Goal: Navigation & Orientation: Find specific page/section

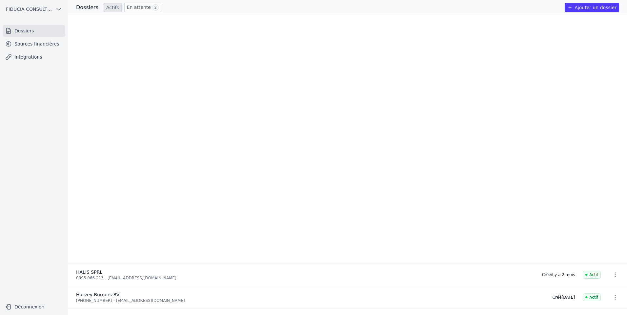
scroll to position [290, 0]
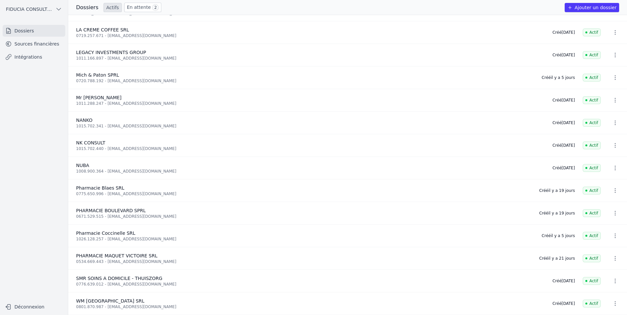
click at [34, 38] on ul "Dossiers Sources financières Intégrations" at bounding box center [34, 44] width 63 height 38
click at [34, 46] on link "Sources financières" at bounding box center [34, 44] width 63 height 12
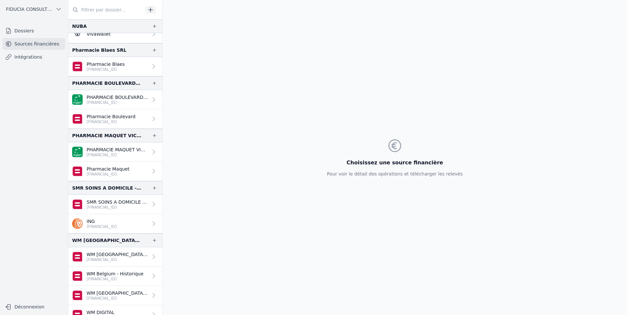
scroll to position [586, 0]
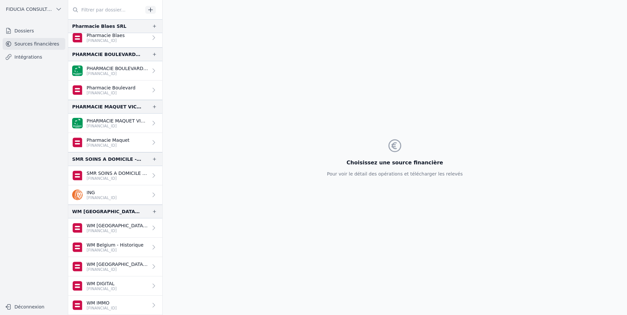
click at [128, 288] on link "WM DIGITAL [FINANCIAL_ID]" at bounding box center [115, 286] width 94 height 19
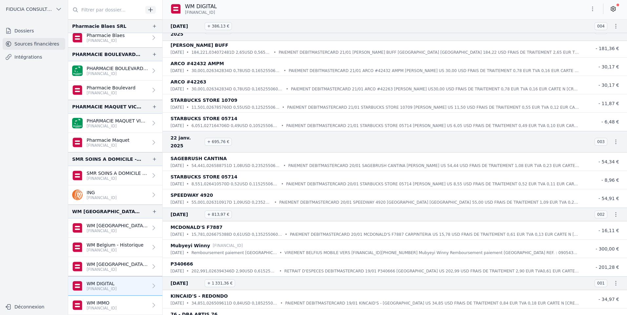
scroll to position [1141, 0]
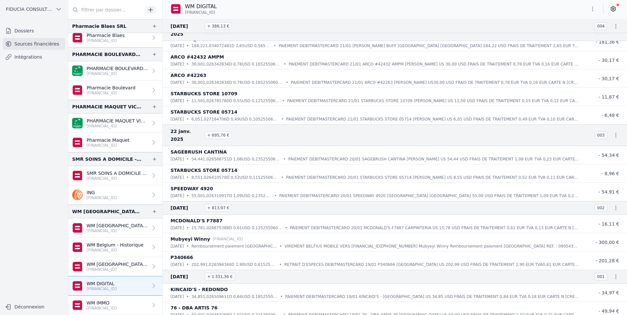
click at [98, 261] on link "WM [GEOGRAPHIC_DATA] - [GEOGRAPHIC_DATA] [FINANCIAL_ID]" at bounding box center [115, 266] width 94 height 19
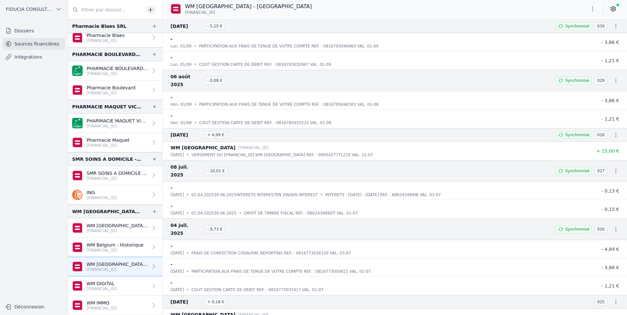
click at [136, 248] on p "WM Belgium - Historique" at bounding box center [115, 245] width 57 height 7
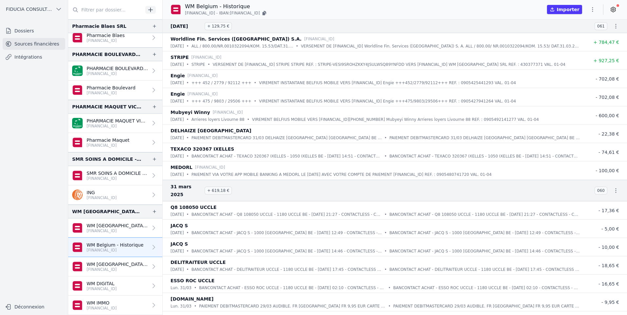
click at [139, 228] on link "WM [GEOGRAPHIC_DATA] - [GEOGRAPHIC_DATA] [FINANCIAL_ID]" at bounding box center [115, 228] width 94 height 19
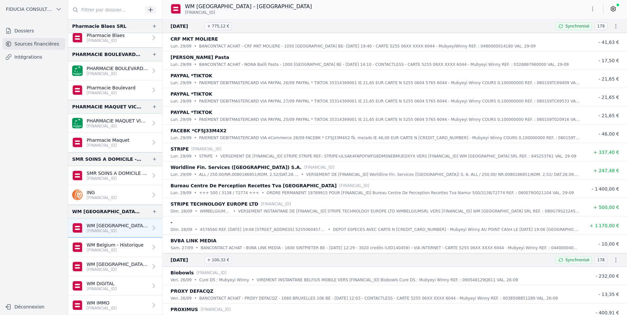
click at [132, 250] on p "[FINANCIAL_ID]" at bounding box center [115, 250] width 57 height 5
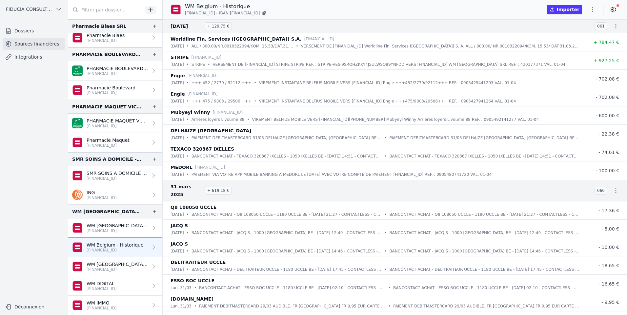
click at [107, 198] on p "[FINANCIAL_ID]" at bounding box center [102, 197] width 30 height 5
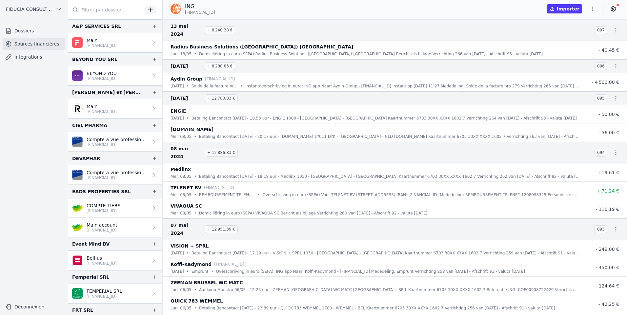
click at [23, 60] on link "Intégrations" at bounding box center [34, 57] width 63 height 12
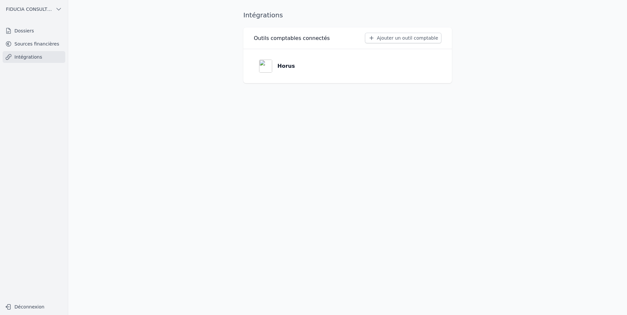
click at [48, 31] on link "Dossiers" at bounding box center [34, 31] width 63 height 12
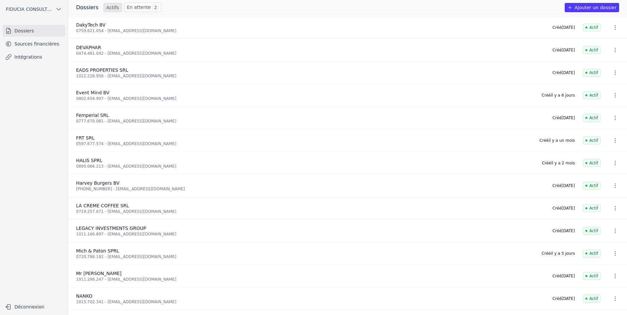
scroll to position [131, 0]
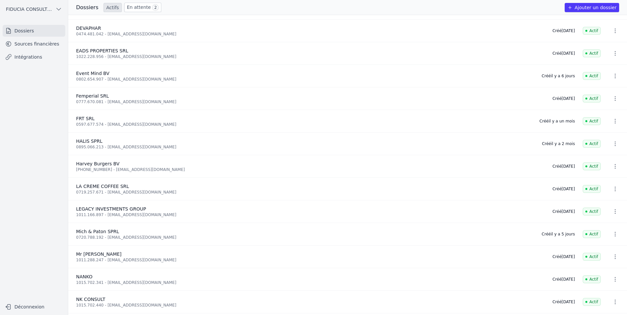
click at [615, 142] on icon "button" at bounding box center [615, 144] width 7 height 7
click at [615, 142] on div at bounding box center [313, 157] width 627 height 315
